Goal: Task Accomplishment & Management: Use online tool/utility

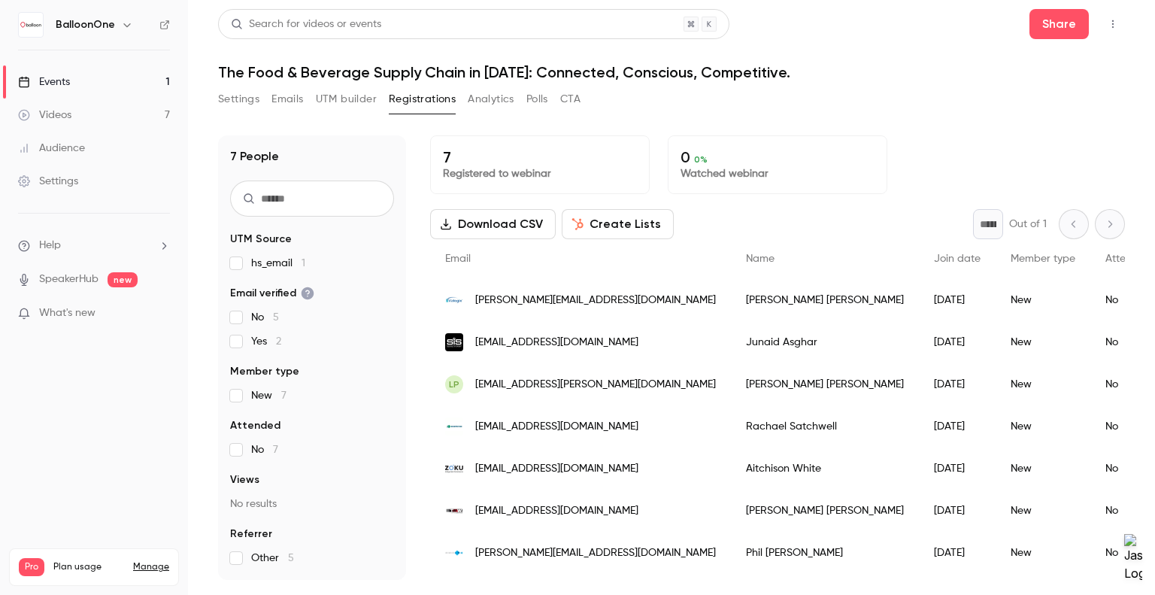
click at [492, 103] on button "Analytics" at bounding box center [491, 99] width 47 height 24
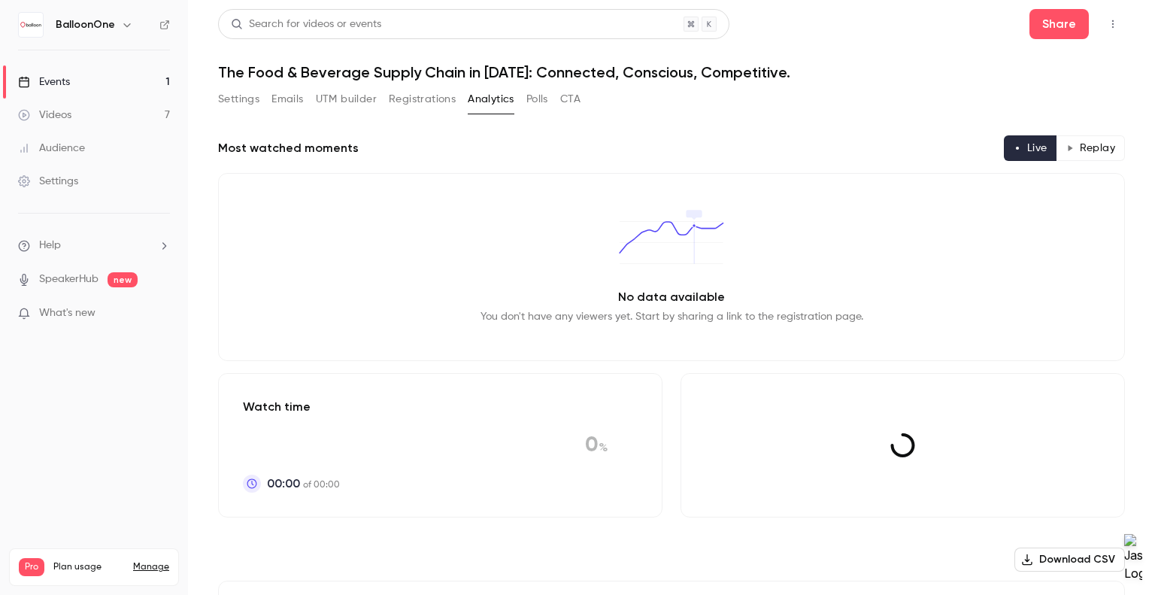
click at [534, 96] on button "Polls" at bounding box center [537, 99] width 22 height 24
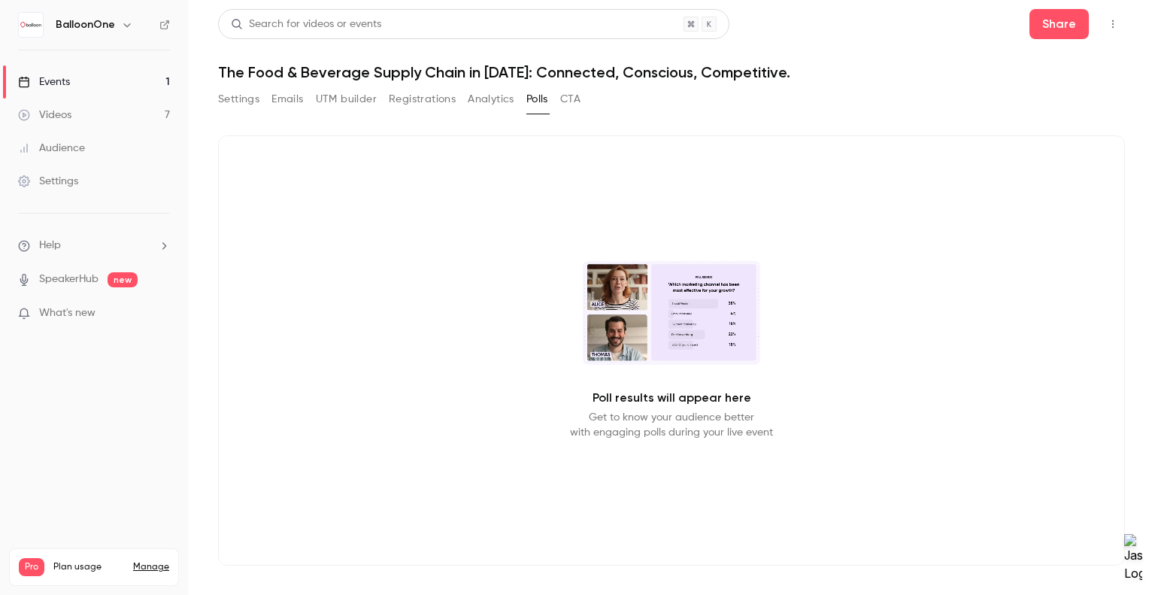
click at [574, 98] on button "CTA" at bounding box center [570, 99] width 20 height 24
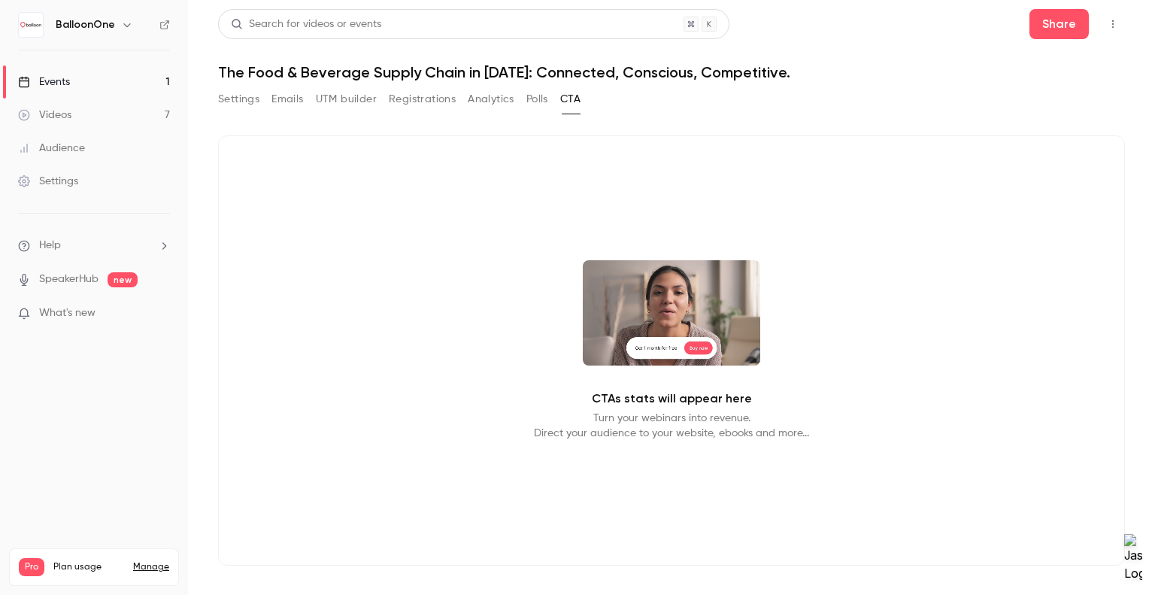
click at [359, 108] on button "UTM builder" at bounding box center [346, 99] width 61 height 24
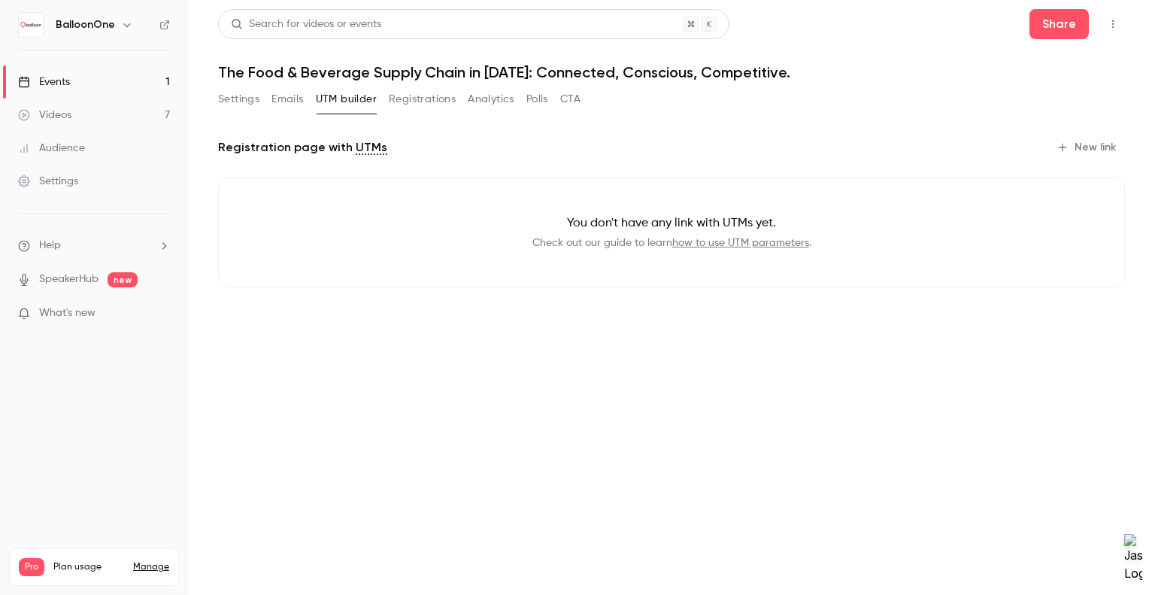
click at [283, 101] on button "Emails" at bounding box center [287, 99] width 32 height 24
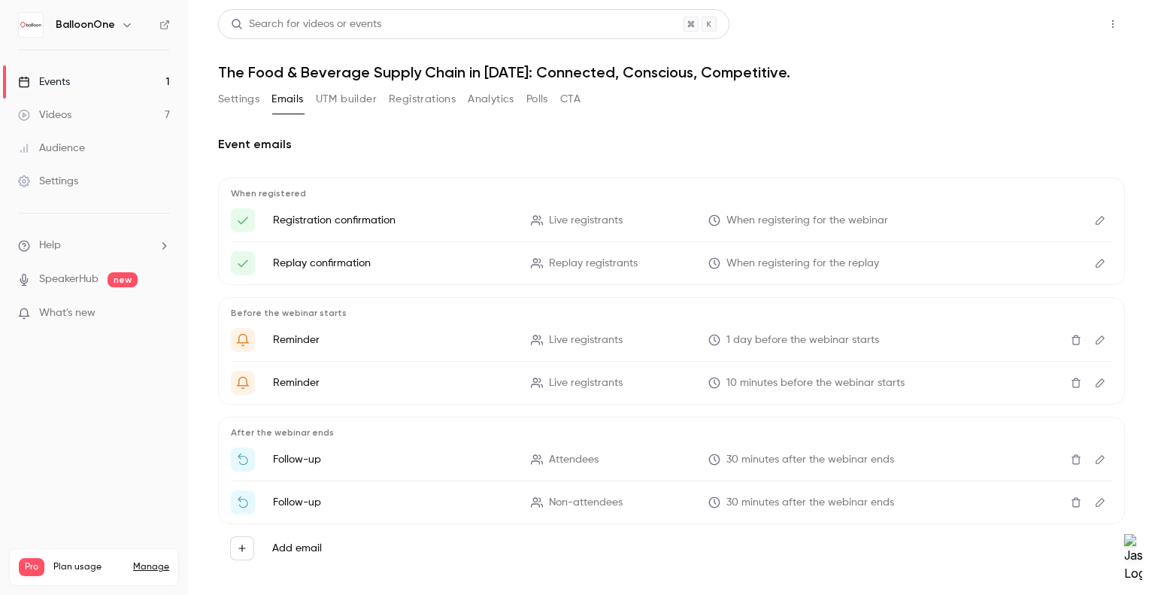
click at [1033, 32] on button "Share" at bounding box center [1058, 24] width 59 height 30
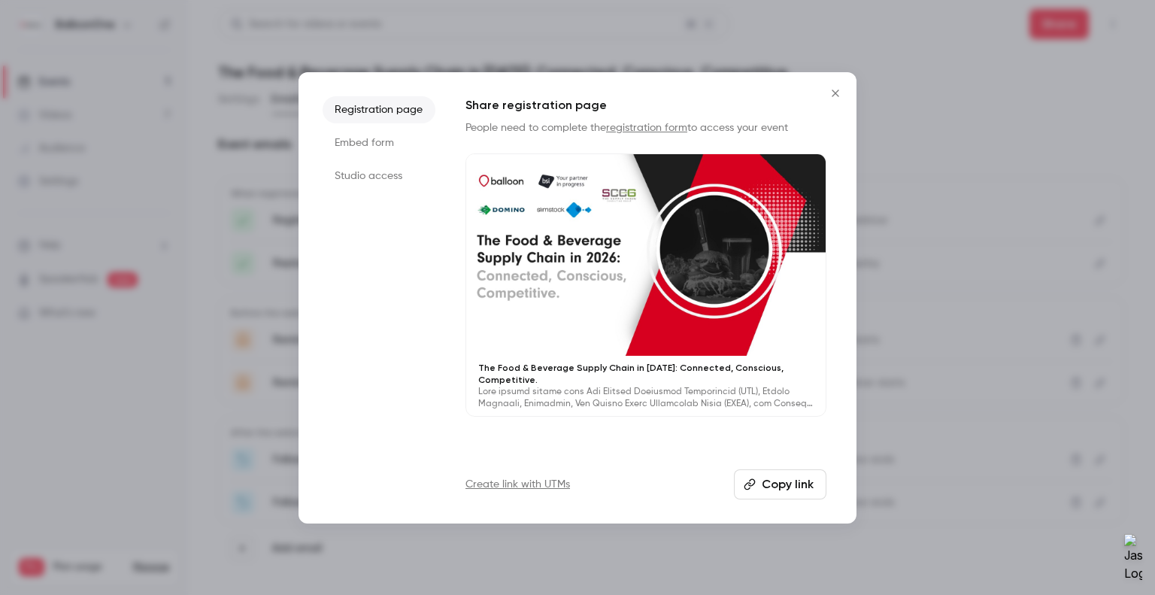
click at [353, 146] on li "Embed form" at bounding box center [379, 142] width 113 height 27
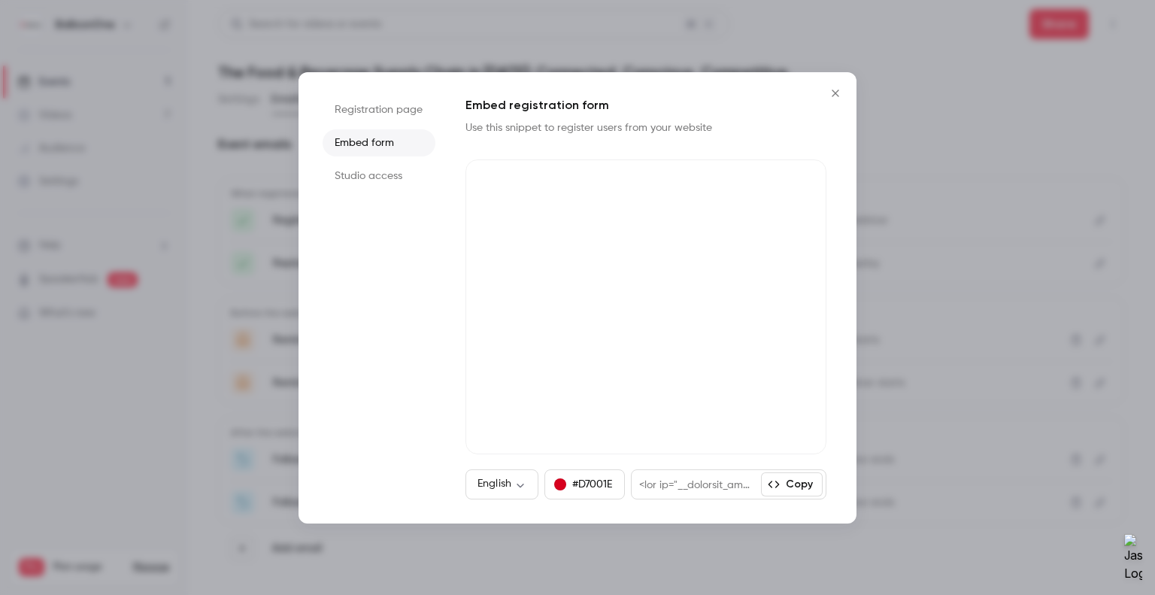
click at [837, 91] on icon "Close" at bounding box center [835, 92] width 7 height 7
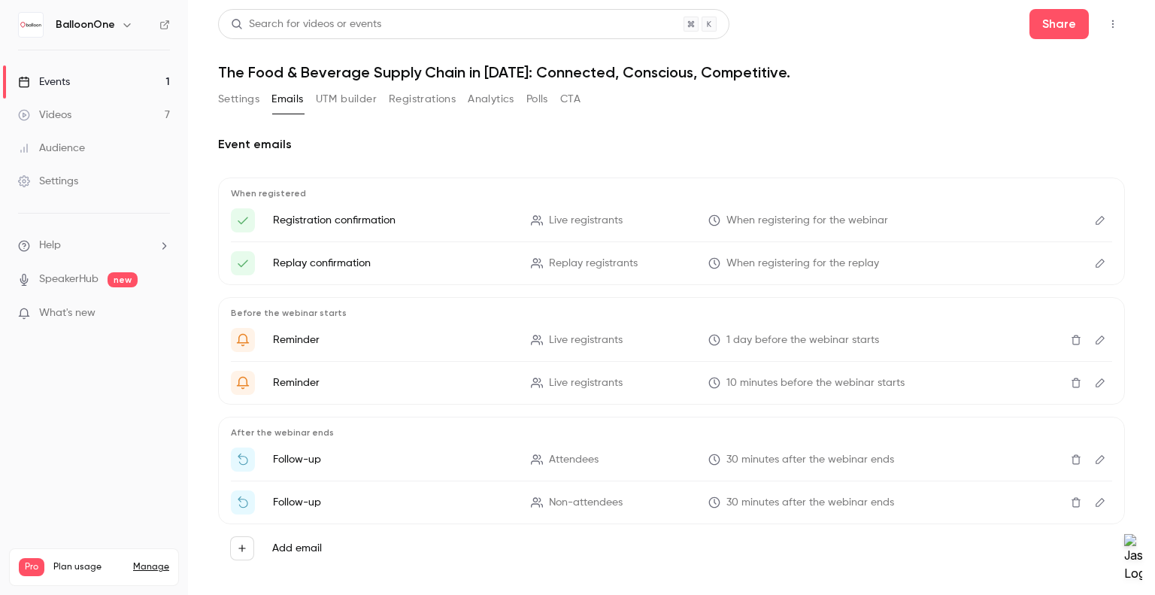
click at [425, 97] on button "Registrations" at bounding box center [422, 99] width 67 height 24
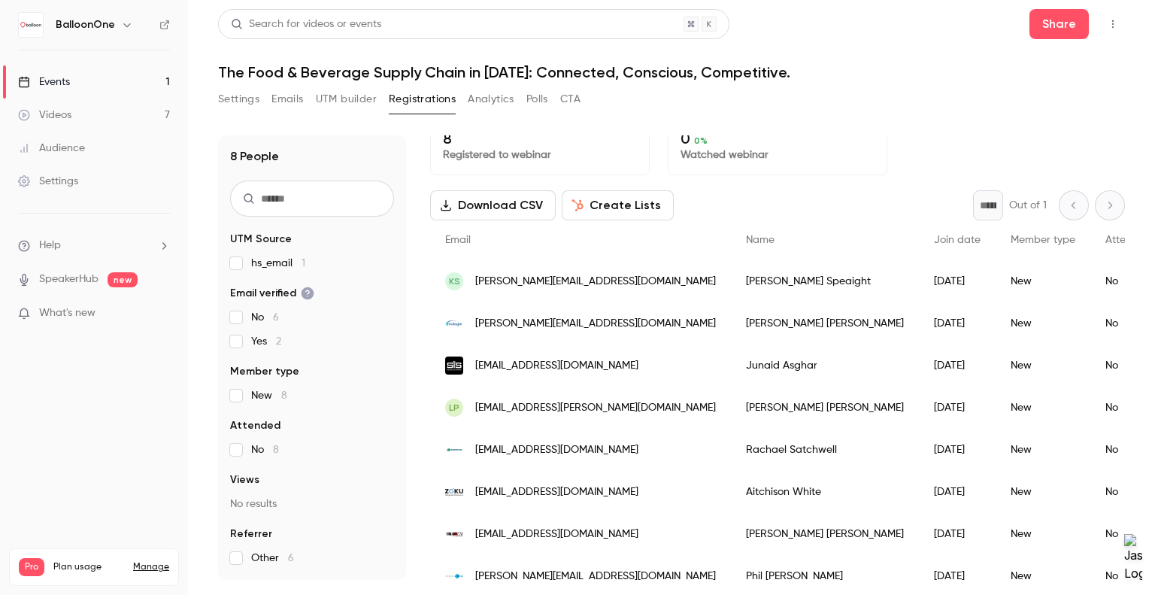
scroll to position [47, 0]
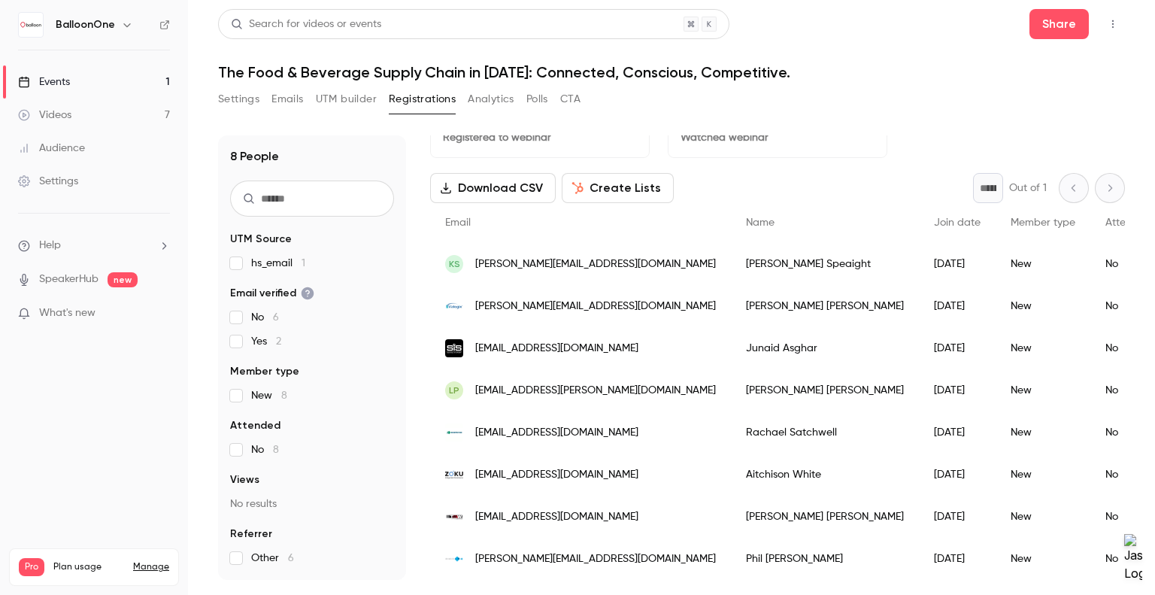
click at [567, 117] on div "8 People UTM Source hs_email 1 Email verified No 6 Yes 2 Member type New 8 Atte…" at bounding box center [671, 348] width 907 height 462
click at [565, 105] on button "CTA" at bounding box center [570, 99] width 20 height 24
